Goal: Task Accomplishment & Management: Manage account settings

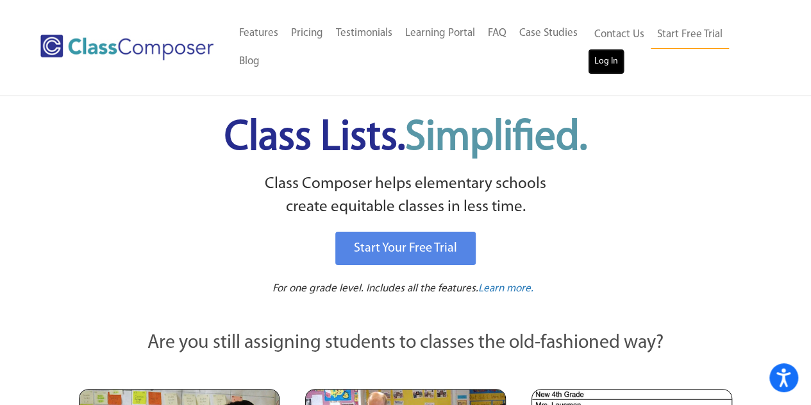
click at [600, 66] on link "Log In" at bounding box center [606, 62] width 37 height 26
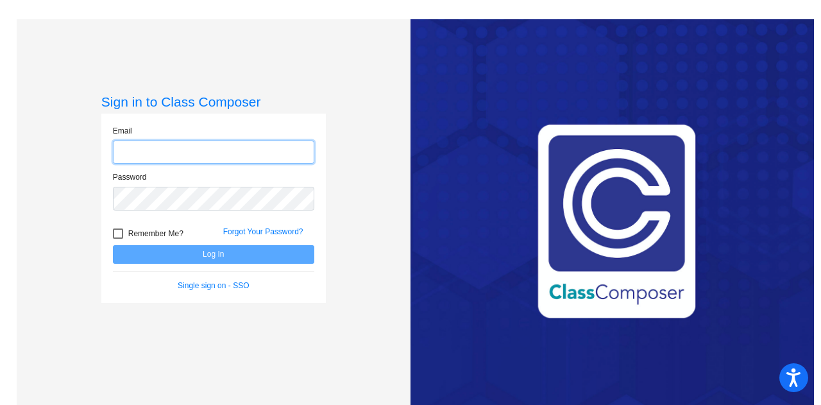
type input "[EMAIL_ADDRESS][DOMAIN_NAME]"
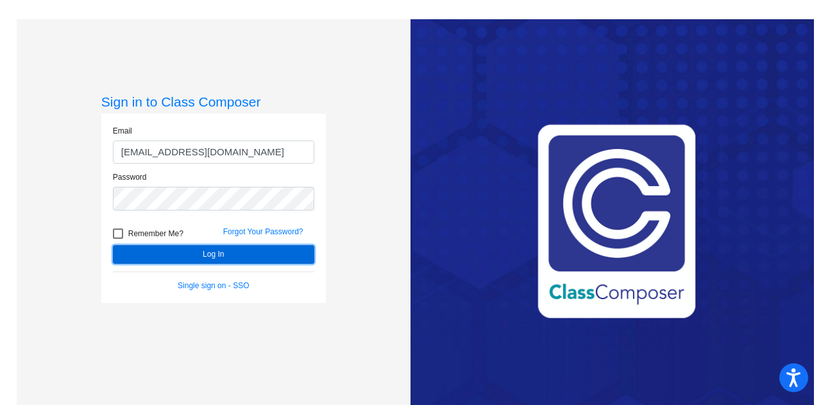
click at [224, 253] on button "Log In" at bounding box center [213, 254] width 201 height 19
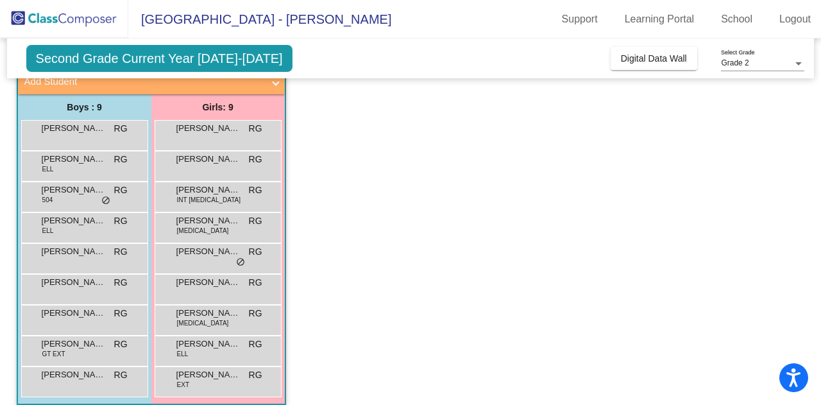
scroll to position [97, 0]
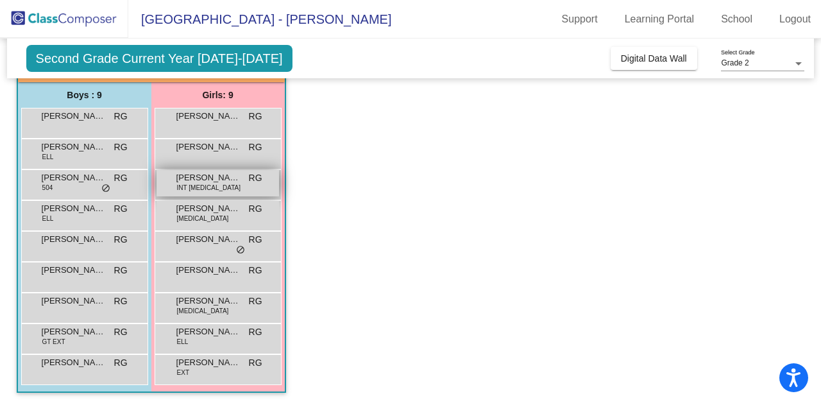
click at [225, 189] on div "Gianna R Runyon INT T3 RG lock do_not_disturb_alt" at bounding box center [218, 183] width 123 height 26
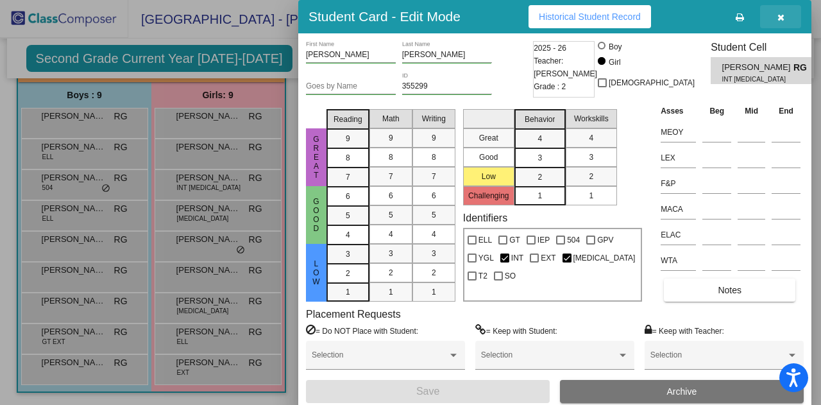
click at [779, 19] on icon "button" at bounding box center [780, 17] width 7 height 9
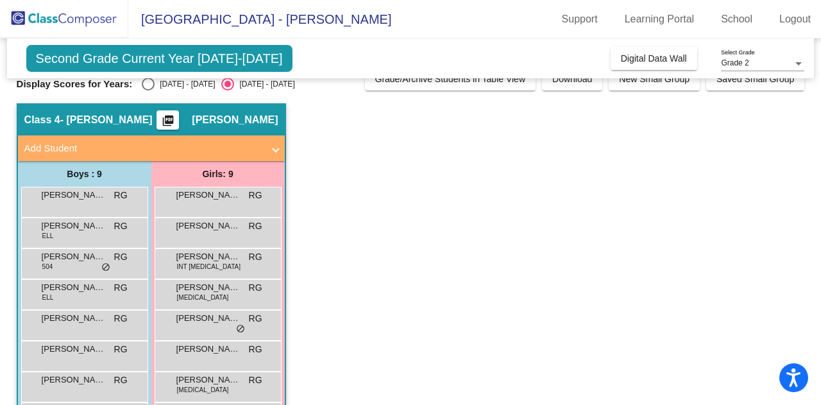
scroll to position [0, 0]
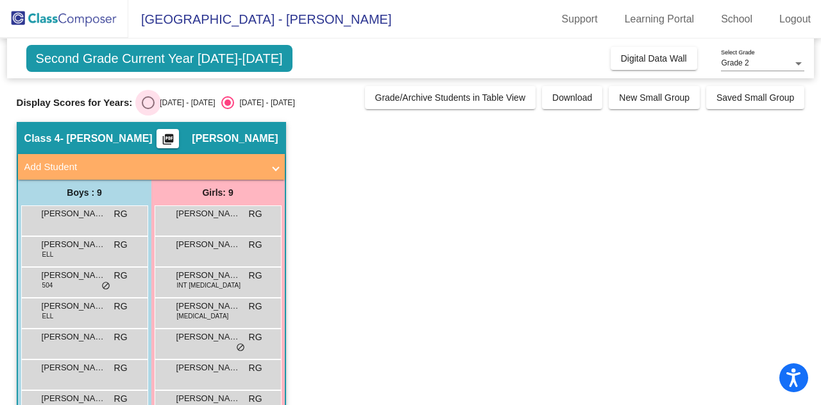
click at [150, 106] on div "Select an option" at bounding box center [148, 102] width 13 height 13
click at [148, 109] on input "2024 - 2025" at bounding box center [148, 109] width 1 height 1
radio input "true"
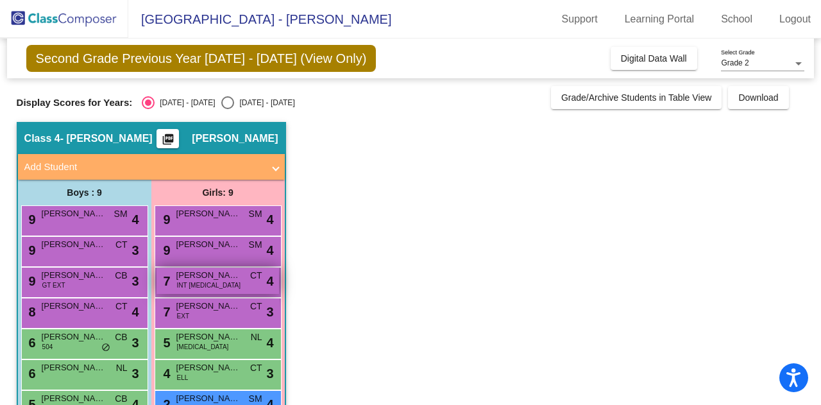
click at [237, 278] on span "Gianna R Runyon" at bounding box center [208, 275] width 64 height 13
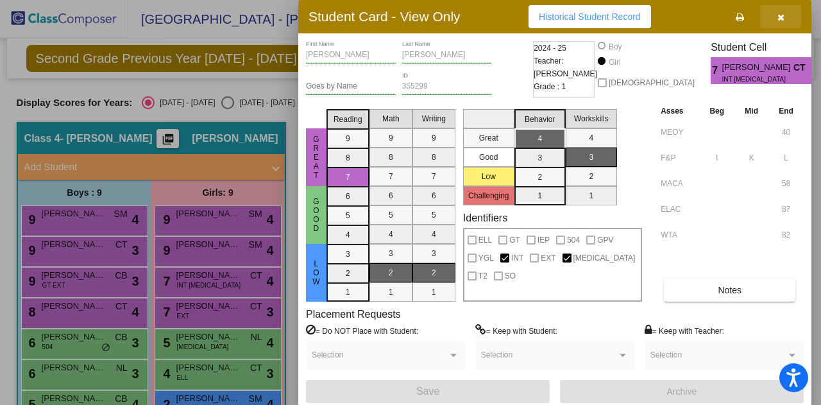
drag, startPoint x: 784, startPoint y: 17, endPoint x: 776, endPoint y: 6, distance: 13.9
click at [776, 6] on button "button" at bounding box center [780, 16] width 41 height 23
